Goal: Task Accomplishment & Management: Use online tool/utility

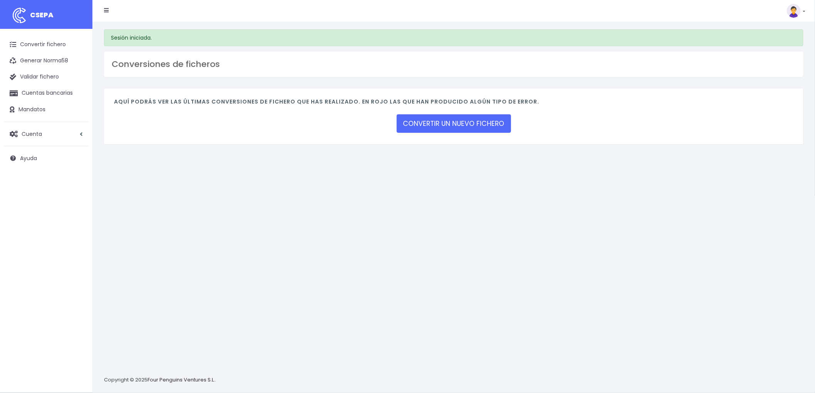
click at [445, 137] on div "Aquí podrás ver las últimas conversiones de fichero que has realizado. En rojo …" at bounding box center [454, 117] width 700 height 56
click at [463, 119] on link "CONVERTIR UN NUEVO FICHERO" at bounding box center [454, 123] width 114 height 18
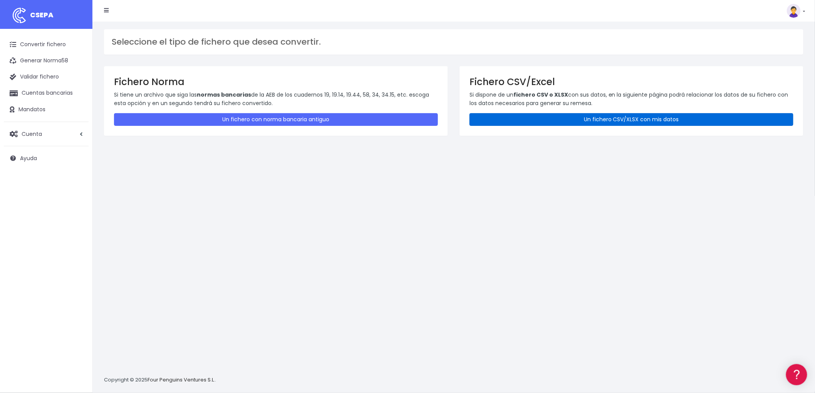
click at [535, 121] on link "Un fichero CSV/XLSX con mis datos" at bounding box center [632, 119] width 324 height 13
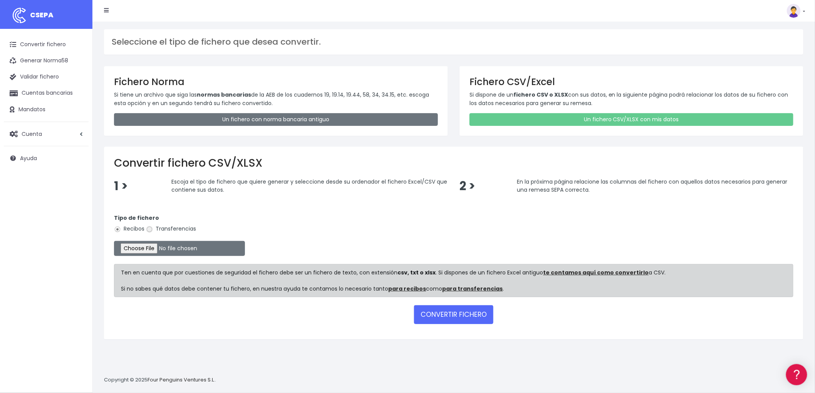
click at [148, 229] on input "Transferencias" at bounding box center [149, 229] width 7 height 7
radio input "true"
click at [148, 256] on form "Tipo de fichero Recibos Transferencias Ten en cuenta que por cuestiones de segu…" at bounding box center [454, 267] width 680 height 123
click at [148, 252] on input "file" at bounding box center [179, 248] width 131 height 15
type input "C:\fakepath\094 nominas.xlsx"
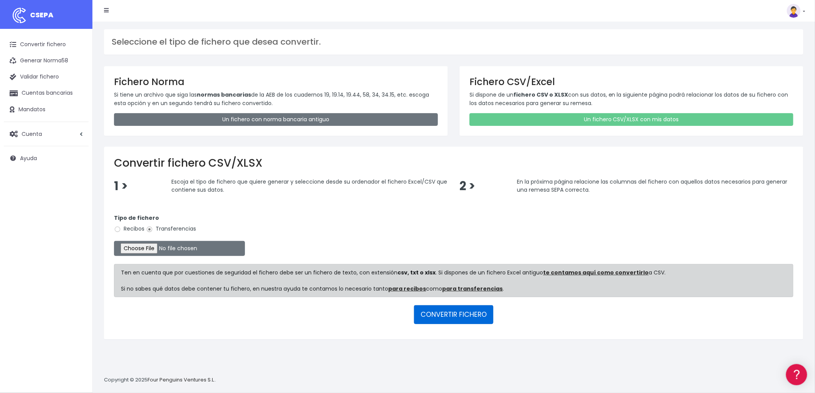
click at [433, 314] on button "CONVERTIR FICHERO" at bounding box center [453, 314] width 79 height 18
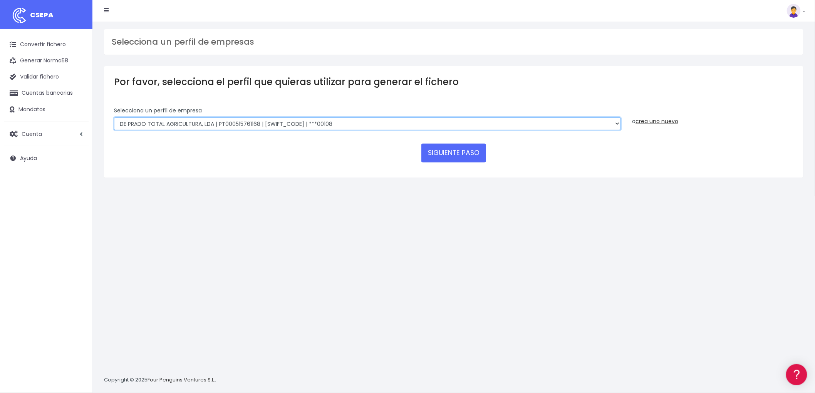
click at [251, 121] on select "DE PRADO TOTAL AGRICULTURA, LDA | PT000515761168 | BBPIPTPL | ***00108 De Prado…" at bounding box center [367, 123] width 507 height 13
select select "2715"
click at [114, 117] on select "DE PRADO TOTAL AGRICULTURA, LDA | PT000515761168 | BBPIPTPL | ***00108 De Prado…" at bounding box center [367, 123] width 507 height 13
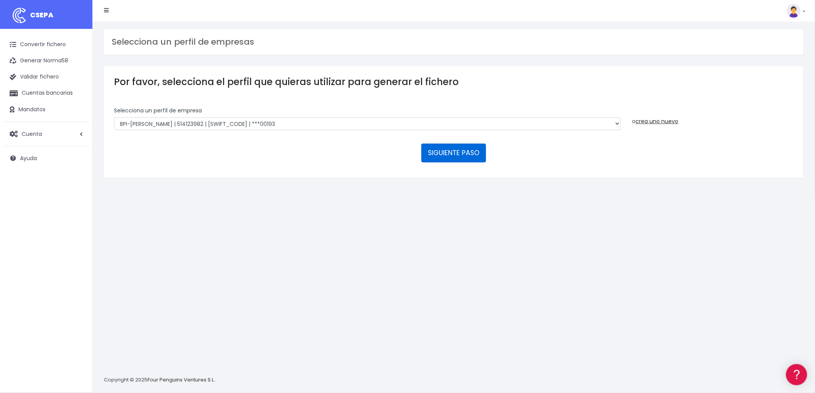
click at [448, 156] on button "SIGUIENTE PASO" at bounding box center [453, 153] width 65 height 18
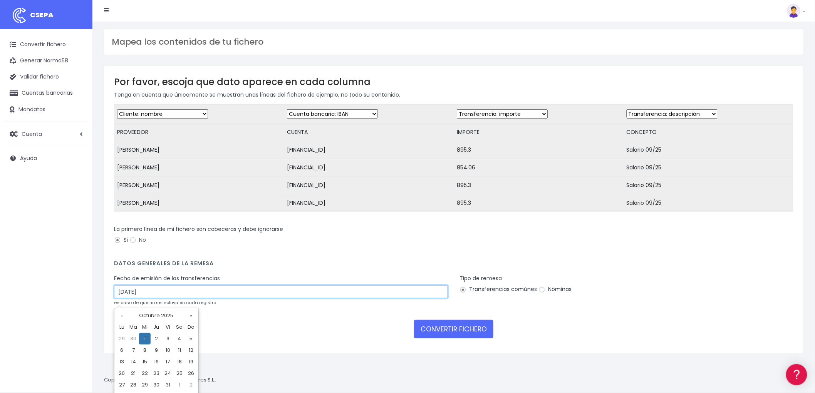
click at [135, 299] on input "01/10/2025" at bounding box center [281, 291] width 334 height 13
click at [120, 339] on td "29" at bounding box center [122, 339] width 12 height 12
type input "29/09/2025"
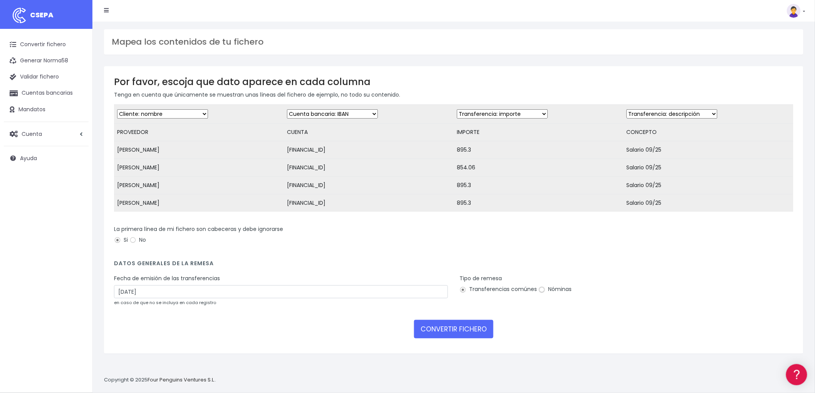
click at [539, 294] on input "Nóminas" at bounding box center [542, 290] width 7 height 7
radio input "true"
click at [455, 334] on button "CONVERTIR FICHERO" at bounding box center [453, 329] width 79 height 18
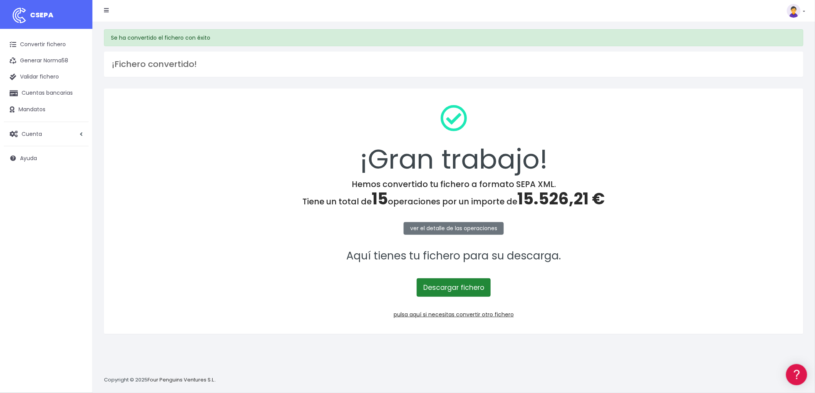
click at [438, 289] on link "Descargar fichero" at bounding box center [454, 288] width 74 height 18
click at [32, 79] on link "Validar fichero" at bounding box center [46, 77] width 85 height 16
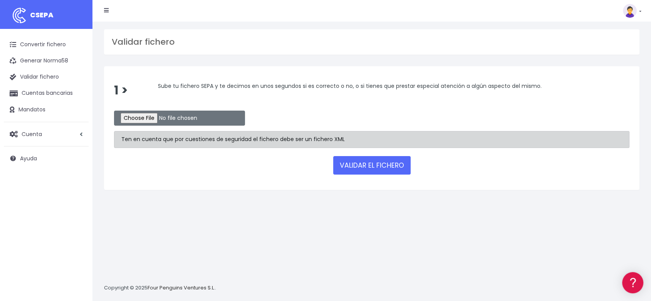
type input "C:\fakepath\094202509BPI1.XML"
click at [252, 89] on button "VALIDAR EL FICHERO" at bounding box center [371, 165] width 77 height 18
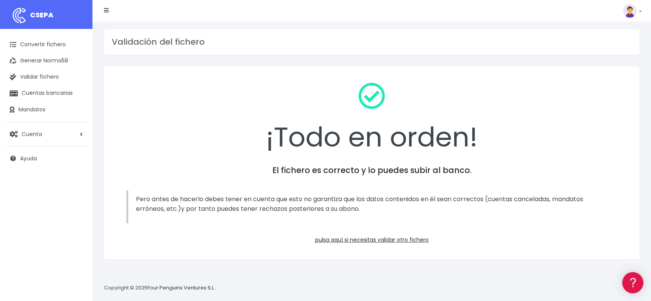
drag, startPoint x: 195, startPoint y: 203, endPoint x: 513, endPoint y: 209, distance: 318.2
click at [513, 209] on p "Pero antes de hacerlo debes tener en cuenta que esto no garantiza que los datos…" at bounding box center [372, 204] width 473 height 20
